Goal: Task Accomplishment & Management: Use online tool/utility

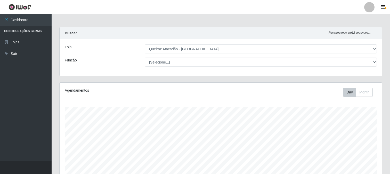
select select "464"
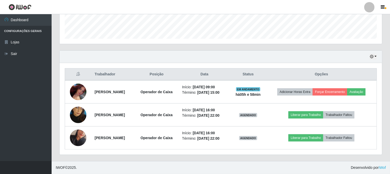
scroll to position [107, 323]
click at [375, 56] on button "button" at bounding box center [373, 57] width 7 height 6
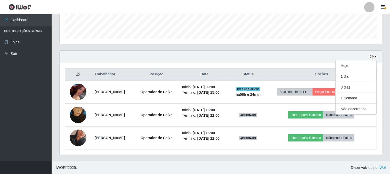
click at [282, 68] on div "Trabalhador Posição Data Status Opções Ana Raquel Veloso da Silva Operador de C…" at bounding box center [221, 109] width 323 height 92
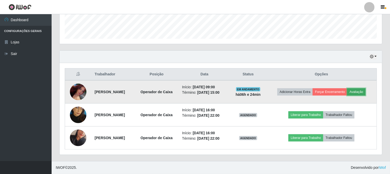
click at [356, 90] on button "Avaliação" at bounding box center [357, 91] width 18 height 7
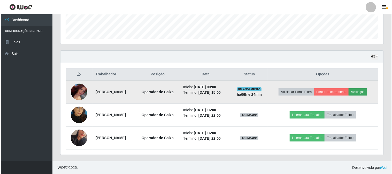
scroll to position [107, 319]
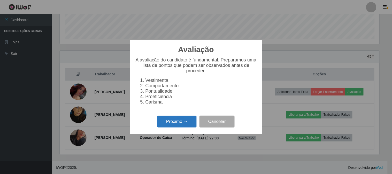
click at [172, 128] on button "Próximo →" at bounding box center [176, 122] width 39 height 12
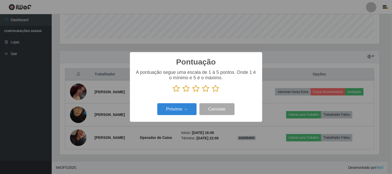
click at [214, 89] on icon at bounding box center [215, 89] width 7 height 8
click at [212, 92] on input "radio" at bounding box center [212, 92] width 0 height 0
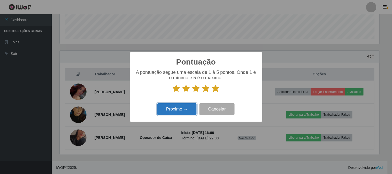
click at [178, 105] on button "Próximo →" at bounding box center [176, 109] width 39 height 12
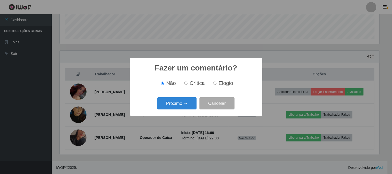
click at [178, 105] on button "Próximo →" at bounding box center [176, 103] width 39 height 12
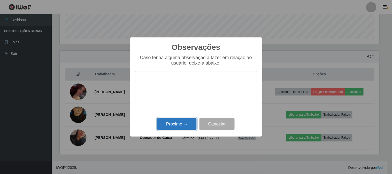
click at [167, 126] on button "Próximo →" at bounding box center [176, 124] width 39 height 12
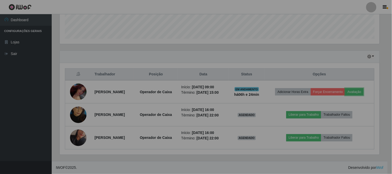
scroll to position [107, 323]
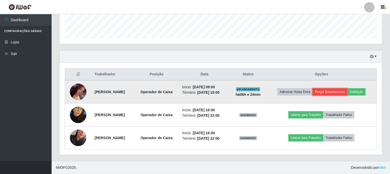
click at [326, 89] on button "Forçar Encerramento" at bounding box center [330, 91] width 35 height 7
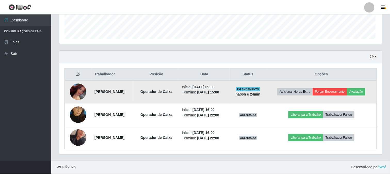
scroll to position [107, 319]
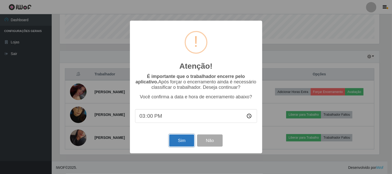
click at [185, 141] on button "Sim" at bounding box center [181, 141] width 25 height 12
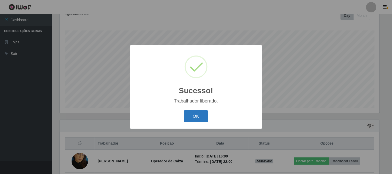
click at [196, 114] on button "OK" at bounding box center [196, 116] width 24 height 12
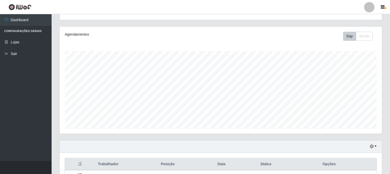
scroll to position [123, 0]
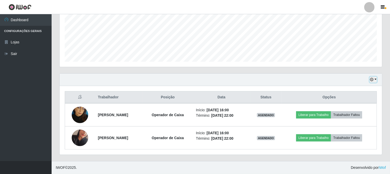
click at [376, 81] on button "button" at bounding box center [373, 80] width 7 height 6
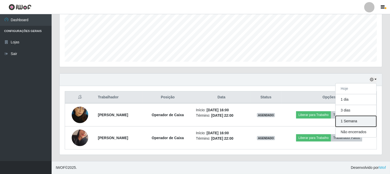
click at [346, 120] on button "1 Semana" at bounding box center [356, 121] width 41 height 11
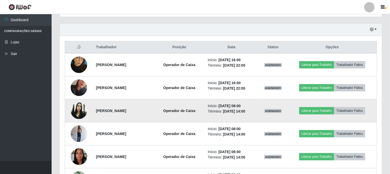
scroll to position [180, 0]
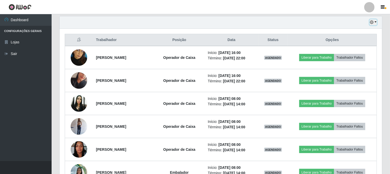
click at [374, 23] on button "button" at bounding box center [373, 22] width 7 height 6
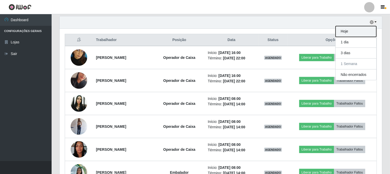
click at [352, 34] on button "Hoje" at bounding box center [356, 31] width 41 height 11
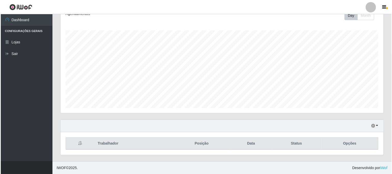
scroll to position [123, 0]
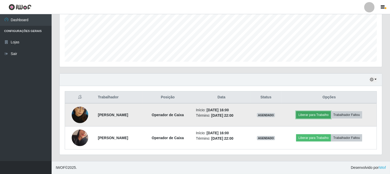
click at [318, 112] on button "Liberar para Trabalho" at bounding box center [313, 114] width 35 height 7
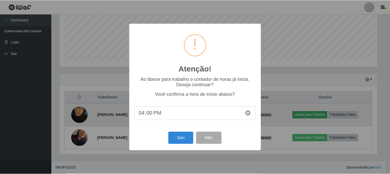
scroll to position [107, 319]
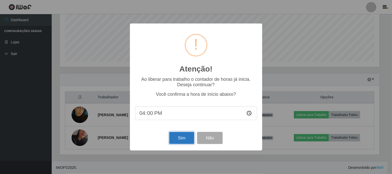
click at [181, 138] on button "Sim" at bounding box center [181, 138] width 25 height 12
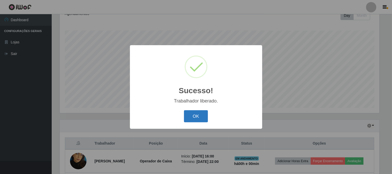
click at [195, 114] on button "OK" at bounding box center [196, 116] width 24 height 12
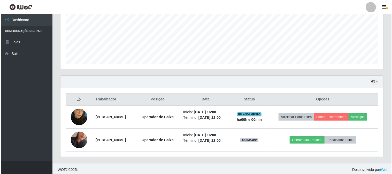
scroll to position [123, 0]
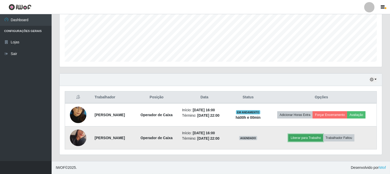
click at [318, 137] on button "Liberar para Trabalho" at bounding box center [306, 137] width 35 height 7
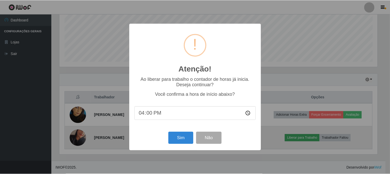
scroll to position [107, 319]
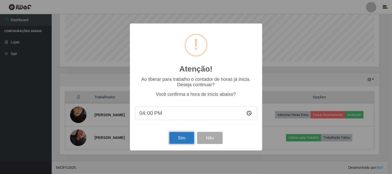
click at [179, 140] on button "Sim" at bounding box center [181, 138] width 25 height 12
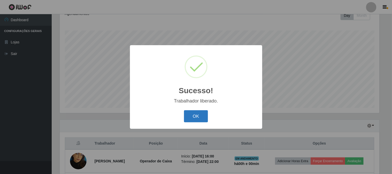
click at [197, 115] on button "OK" at bounding box center [196, 116] width 24 height 12
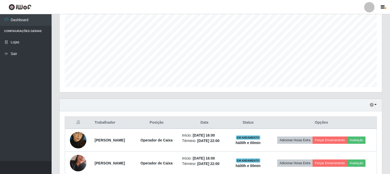
scroll to position [123, 0]
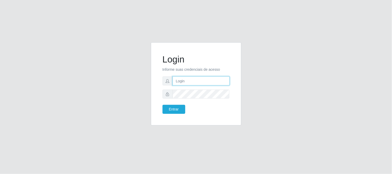
click at [205, 81] on input "text" at bounding box center [200, 80] width 57 height 9
type input "[EMAIL_ADDRESS][DOMAIN_NAME]"
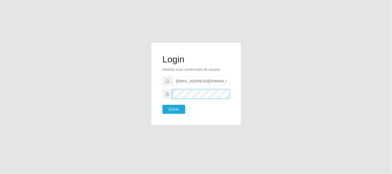
click at [162, 105] on button "Entrar" at bounding box center [173, 109] width 23 height 9
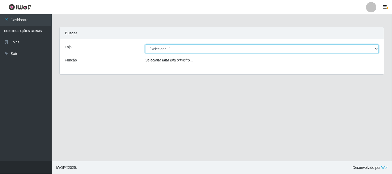
click at [375, 48] on select "[Selecione...] Queiroz Atacadão - [GEOGRAPHIC_DATA]" at bounding box center [261, 48] width 233 height 9
select select "464"
click at [145, 44] on select "[Selecione...] Queiroz Atacadão - [GEOGRAPHIC_DATA]" at bounding box center [261, 48] width 233 height 9
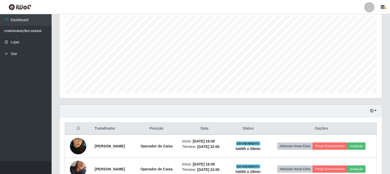
scroll to position [123, 0]
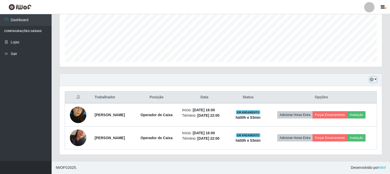
click at [376, 79] on button "button" at bounding box center [373, 80] width 7 height 6
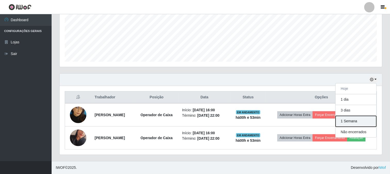
click at [350, 122] on button "1 Semana" at bounding box center [356, 121] width 41 height 11
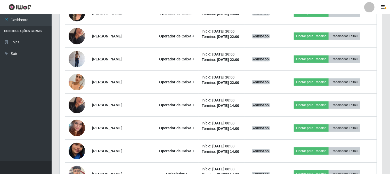
scroll to position [467, 0]
